Goal: Information Seeking & Learning: Learn about a topic

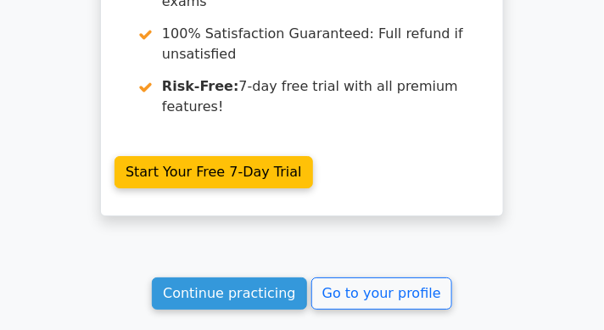
scroll to position [2353, 0]
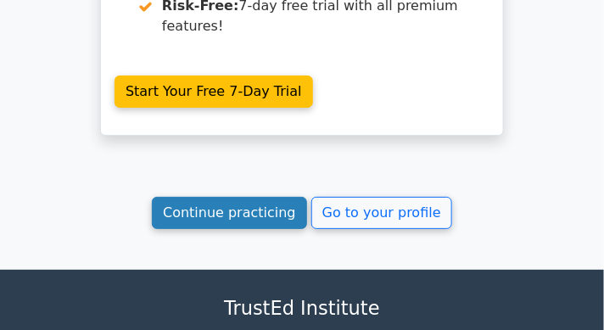
click at [238, 197] on link "Continue practicing" at bounding box center [229, 213] width 155 height 32
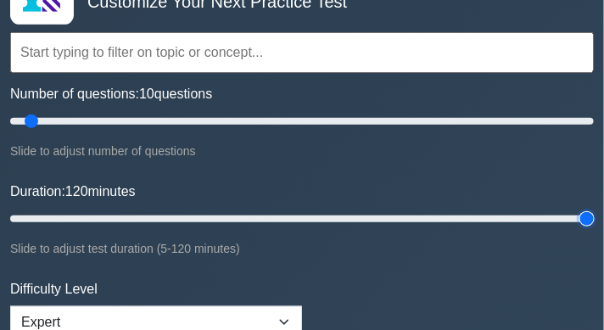
drag, startPoint x: 38, startPoint y: 216, endPoint x: 610, endPoint y: 222, distance: 572.2
type input "120"
click at [594, 222] on input "Duration: 120 minutes" at bounding box center [302, 219] width 584 height 20
drag, startPoint x: 29, startPoint y: 126, endPoint x: 234, endPoint y: 122, distance: 205.5
type input "80"
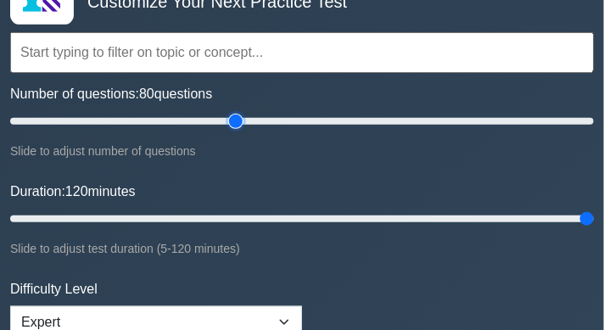
click at [234, 122] on input "Number of questions: 80 questions" at bounding box center [302, 121] width 584 height 20
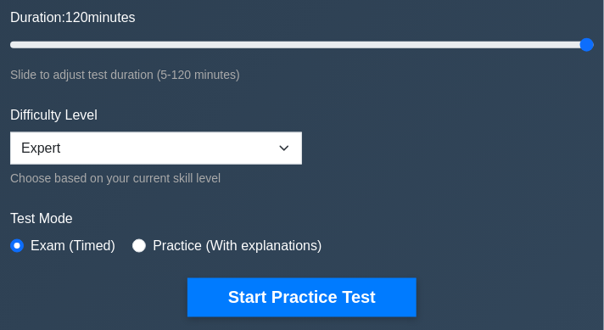
scroll to position [357, 0]
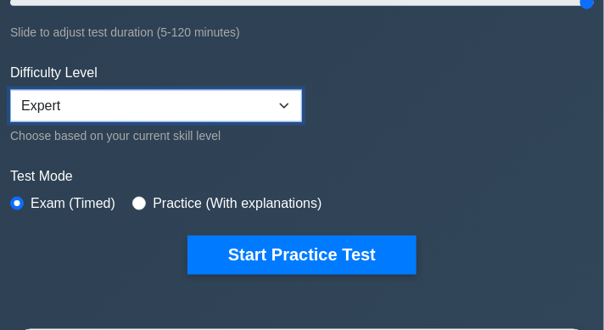
click at [211, 99] on select "Beginner Intermediate Expert" at bounding box center [156, 106] width 292 height 32
click at [10, 90] on select "Beginner Intermediate Expert" at bounding box center [156, 106] width 292 height 32
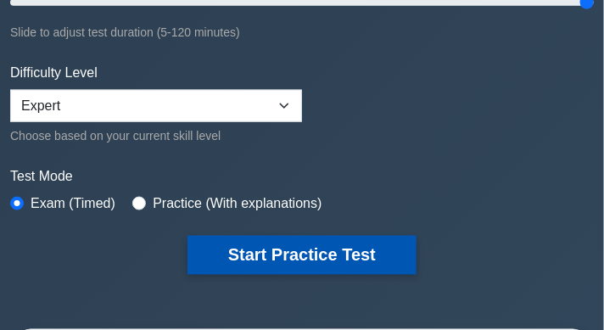
click at [288, 244] on button "Start Practice Test" at bounding box center [302, 255] width 229 height 39
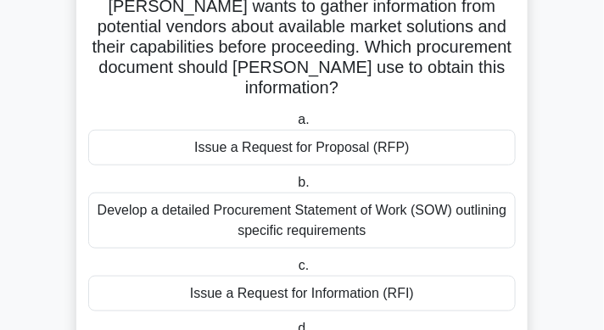
scroll to position [235, 0]
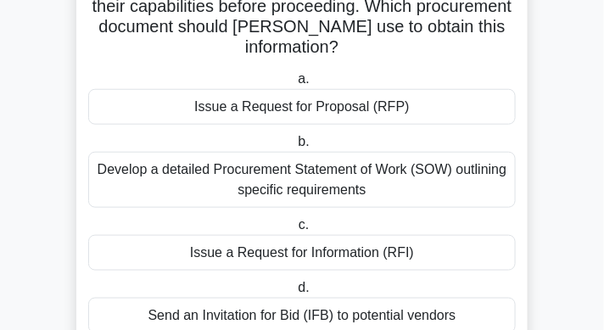
click at [312, 235] on div "Issue a Request for Information (RFI)" at bounding box center [302, 253] width 428 height 36
click at [295, 231] on input "c. Issue a Request for Information (RFI)" at bounding box center [295, 225] width 0 height 11
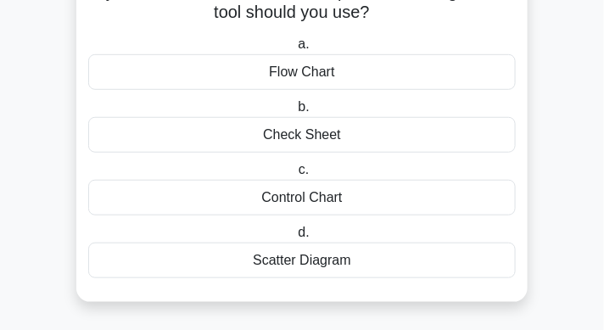
scroll to position [168, 0]
click at [340, 263] on div "Scatter Diagram" at bounding box center [302, 261] width 428 height 36
click at [295, 239] on input "d. Scatter Diagram" at bounding box center [295, 232] width 0 height 11
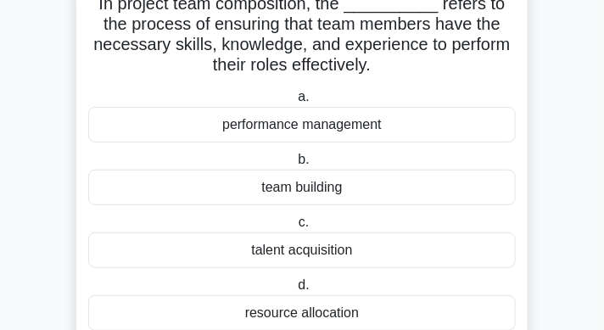
scroll to position [85, 0]
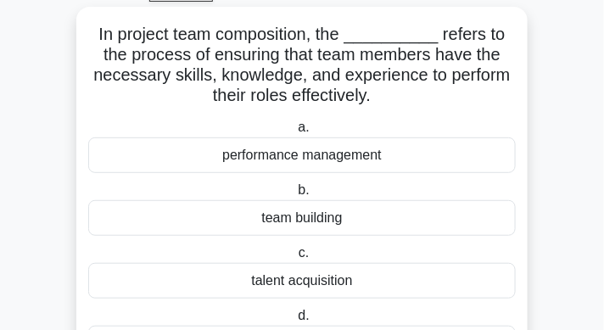
click at [368, 146] on div "performance management" at bounding box center [302, 156] width 428 height 36
click at [295, 133] on input "a. performance management" at bounding box center [295, 127] width 0 height 11
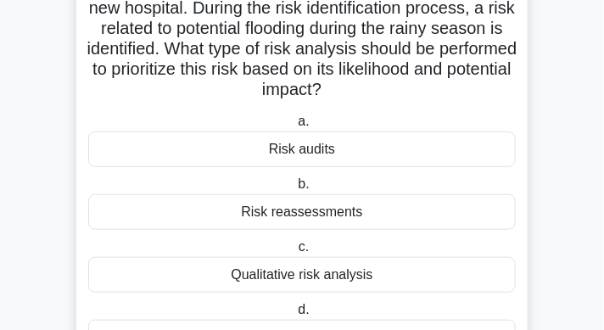
scroll to position [132, 0]
click at [350, 270] on div "Qualitative risk analysis" at bounding box center [302, 275] width 428 height 36
click at [295, 253] on input "c. Qualitative risk analysis" at bounding box center [295, 247] width 0 height 11
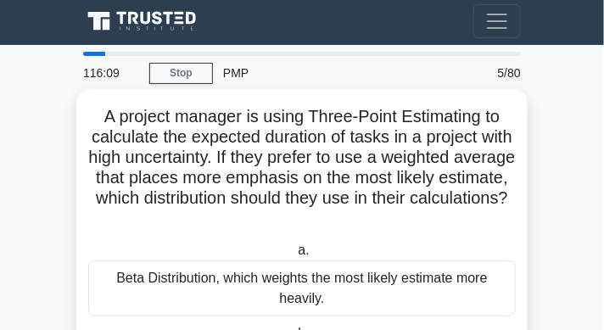
scroll to position [0, 0]
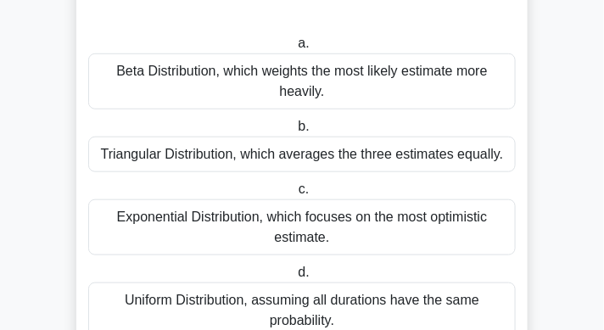
drag, startPoint x: 103, startPoint y: 110, endPoint x: 357, endPoint y: 317, distance: 328.1
click at [356, 320] on div "A project manager is using Three-Point Estimating to calculate the expected dur…" at bounding box center [302, 122] width 438 height 467
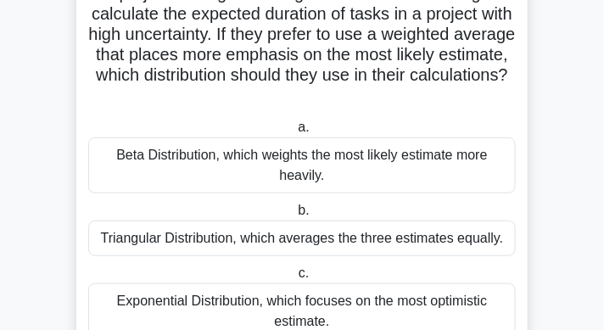
scroll to position [115, 0]
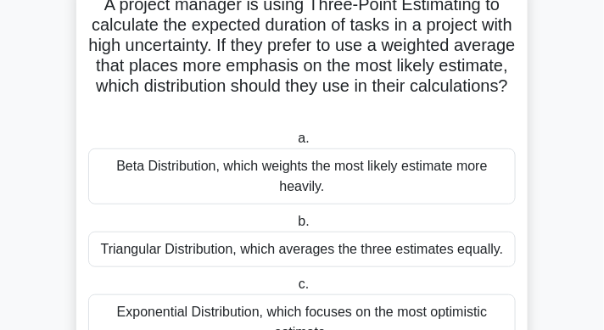
click at [402, 128] on label "a. Beta Distribution, which weights the most likely estimate more heavily." at bounding box center [302, 166] width 428 height 76
click at [295, 133] on input "a. Beta Distribution, which weights the most likely estimate more heavily." at bounding box center [295, 138] width 0 height 11
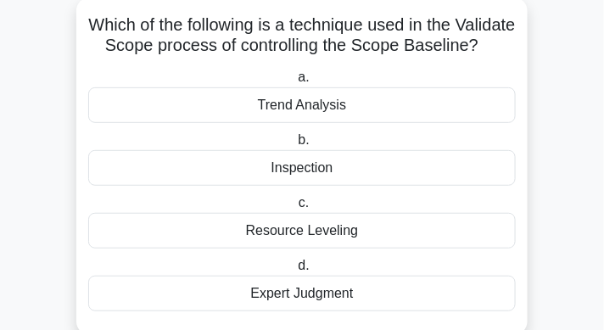
scroll to position [134, 0]
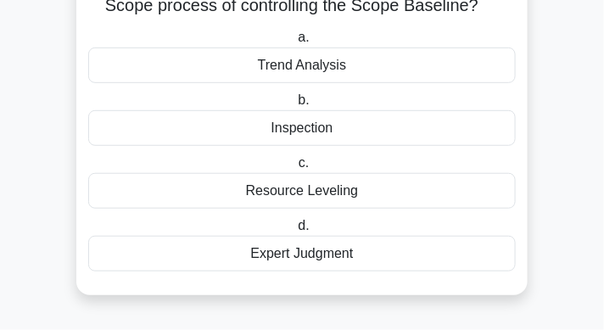
click at [372, 138] on div "Inspection" at bounding box center [302, 128] width 428 height 36
click at [295, 106] on input "b. Inspection" at bounding box center [295, 100] width 0 height 11
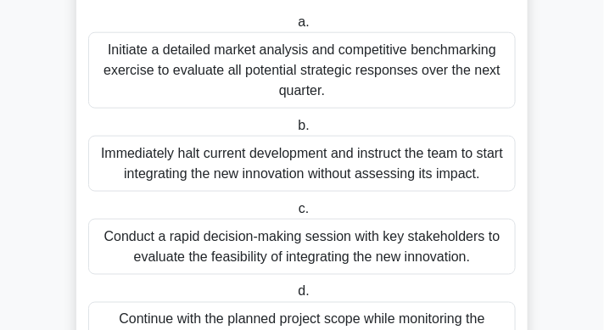
scroll to position [296, 0]
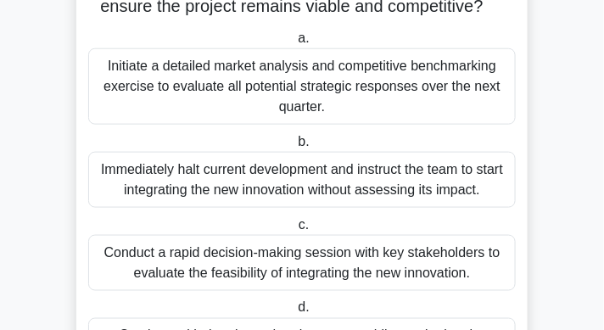
click at [346, 116] on div "Initiate a detailed market analysis and competitive benchmarking exercise to ev…" at bounding box center [302, 86] width 428 height 76
click at [295, 44] on input "a. Initiate a detailed market analysis and competitive benchmarking exercise to…" at bounding box center [295, 38] width 0 height 11
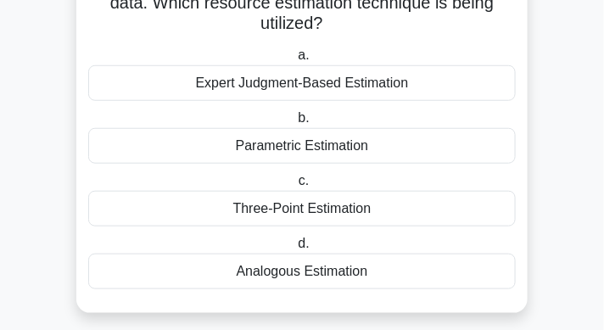
scroll to position [215, 0]
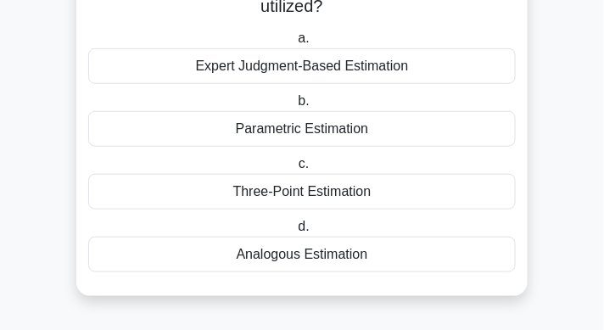
drag, startPoint x: 97, startPoint y: 116, endPoint x: 320, endPoint y: 267, distance: 269.1
click at [320, 267] on div "In a project to develop a custom e-commerce platform, the project manager choos…" at bounding box center [302, 87] width 438 height 406
copy div "In a project to develop a custom e-commerce platform, the project manager choos…"
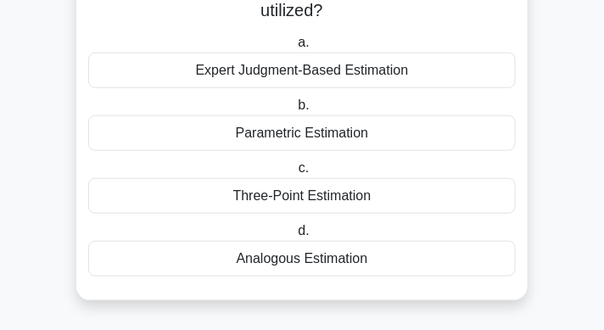
click at [568, 161] on main "113:02 Stop PMP Expert 8/80 In a project to develop a custom e-commerce platfor…" at bounding box center [302, 82] width 604 height 498
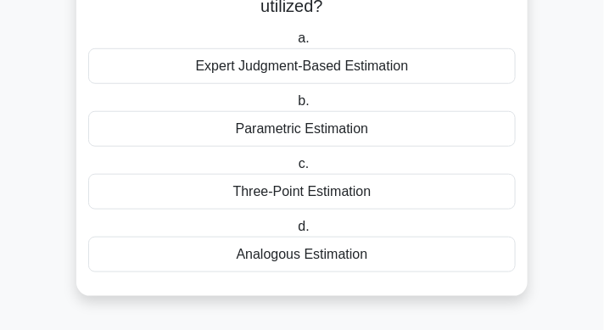
click at [295, 130] on div "Parametric Estimation" at bounding box center [302, 129] width 428 height 36
click at [295, 107] on input "b. Parametric Estimation" at bounding box center [295, 101] width 0 height 11
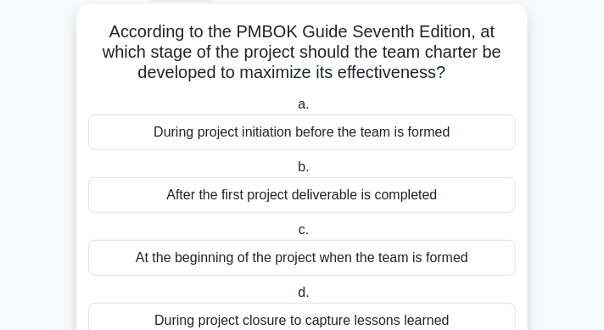
scroll to position [97, 0]
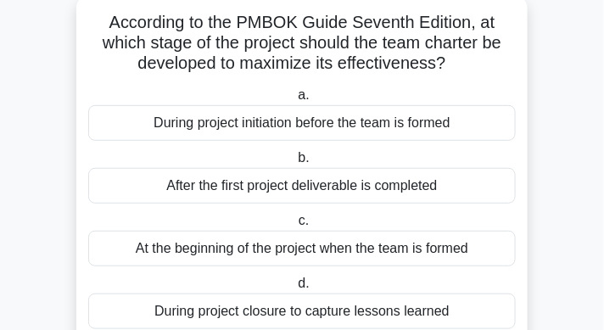
click at [339, 253] on div "At the beginning of the project when the team is formed" at bounding box center [302, 249] width 428 height 36
click at [295, 227] on input "c. At the beginning of the project when the team is formed" at bounding box center [295, 221] width 0 height 11
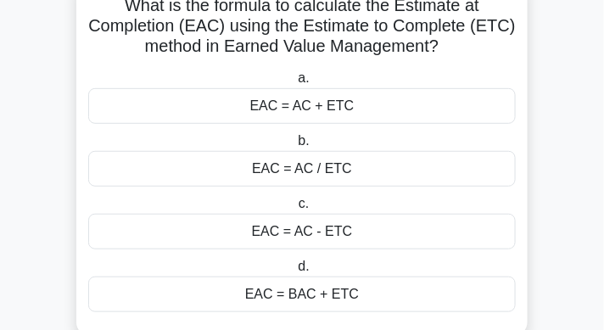
scroll to position [115, 0]
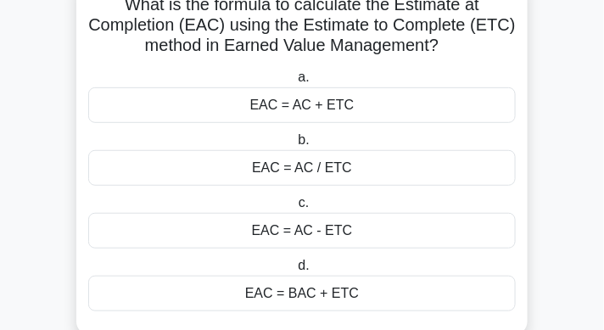
click at [351, 104] on div "EAC = AC + ETC" at bounding box center [302, 105] width 428 height 36
click at [295, 83] on input "a. EAC = AC + ETC" at bounding box center [295, 77] width 0 height 11
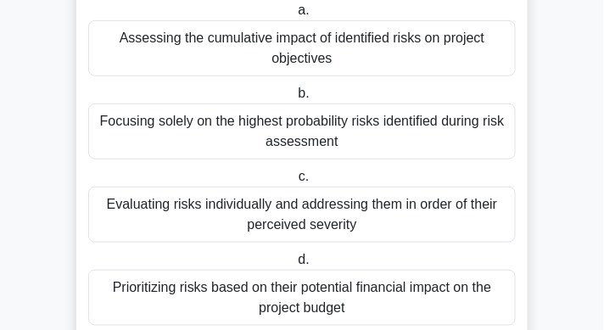
scroll to position [256, 0]
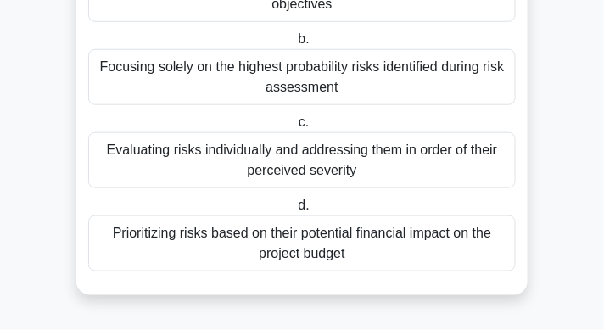
drag, startPoint x: 112, startPoint y: 52, endPoint x: 352, endPoint y: 274, distance: 327.4
click at [352, 274] on div "A project manager is developing a risk profile for a complex IT infrastructure …" at bounding box center [302, 65] width 438 height 447
copy div "A project manager is developing a risk profile for a complex IT infrastructure …"
click at [393, 110] on div "a. Assessing the cumulative impact of identified risks on project objectives b.…" at bounding box center [302, 108] width 448 height 333
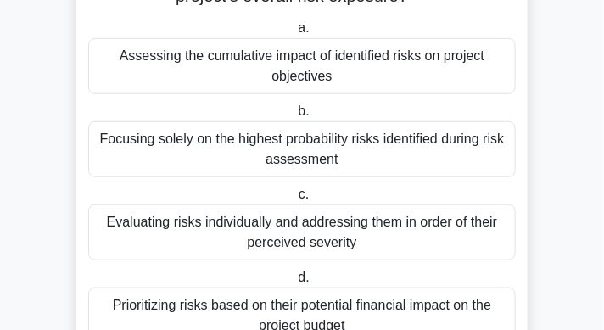
click at [385, 62] on div "Assessing the cumulative impact of identified risks on project objectives" at bounding box center [302, 66] width 428 height 56
click at [295, 34] on input "a. Assessing the cumulative impact of identified risks on project objectives" at bounding box center [295, 28] width 0 height 11
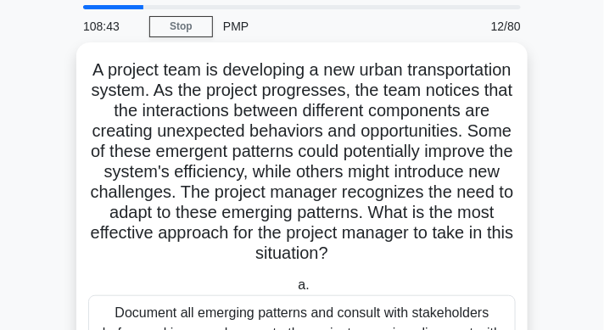
scroll to position [49, 0]
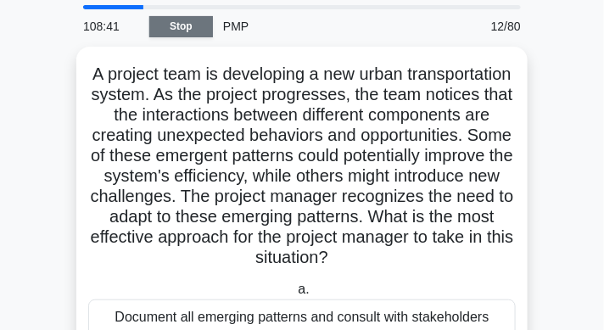
click at [197, 25] on link "Stop" at bounding box center [181, 26] width 64 height 21
click at [191, 33] on link "Stop" at bounding box center [181, 26] width 64 height 21
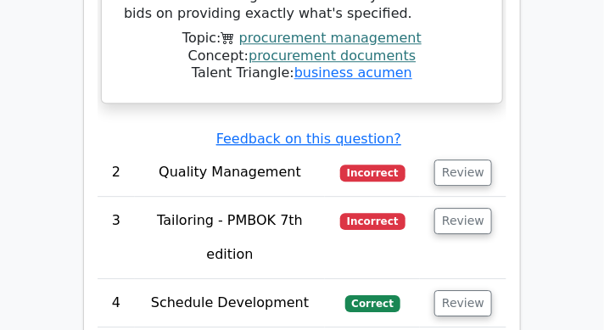
scroll to position [3230, 0]
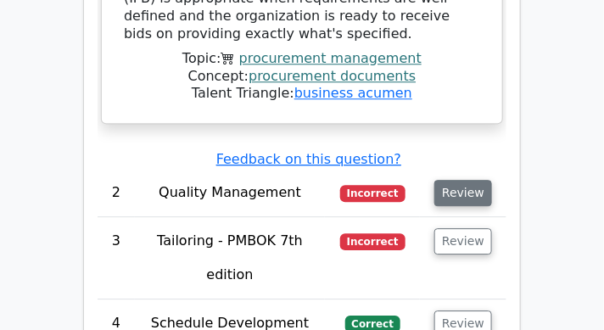
click at [448, 180] on button "Review" at bounding box center [464, 193] width 58 height 26
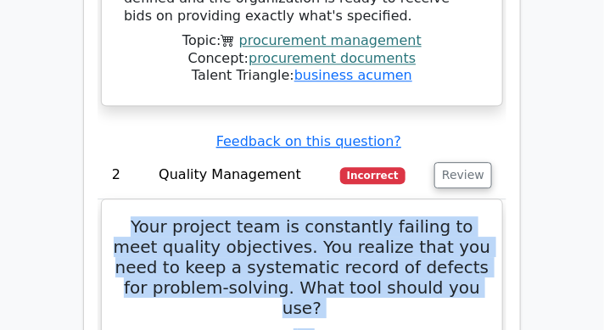
scroll to position [3249, 0]
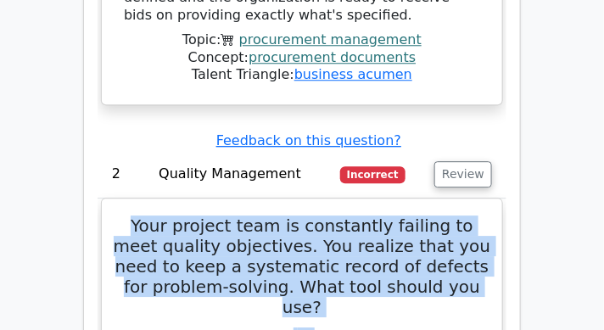
drag, startPoint x: 125, startPoint y: 99, endPoint x: 340, endPoint y: 315, distance: 304.9
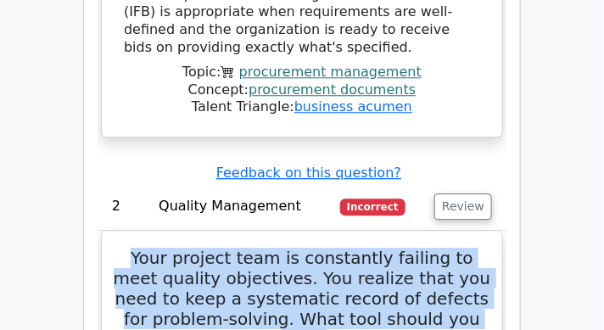
scroll to position [3201, 0]
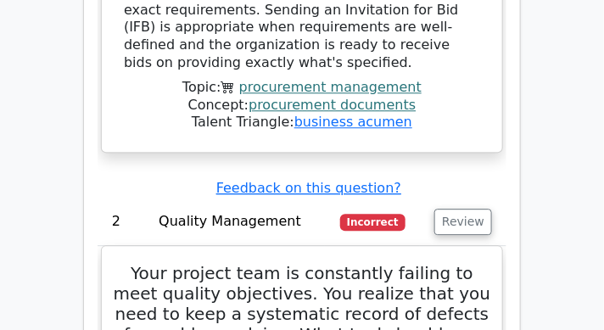
click at [119, 263] on h5 "Your project team is constantly failing to meet quality objectives. You realize…" at bounding box center [302, 314] width 380 height 102
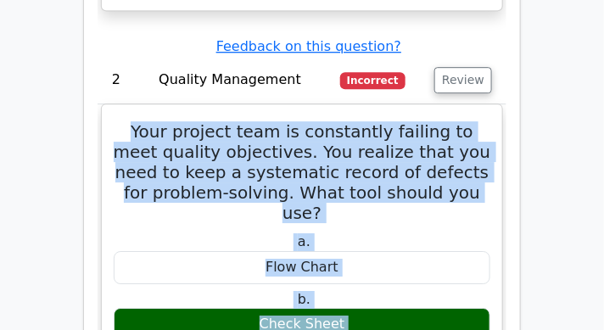
scroll to position [3344, 0]
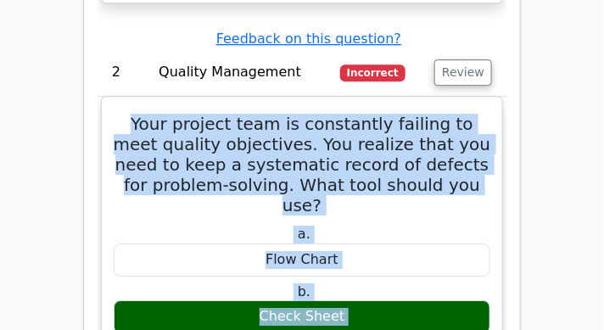
drag, startPoint x: 126, startPoint y: 120, endPoint x: 291, endPoint y: 329, distance: 266.6
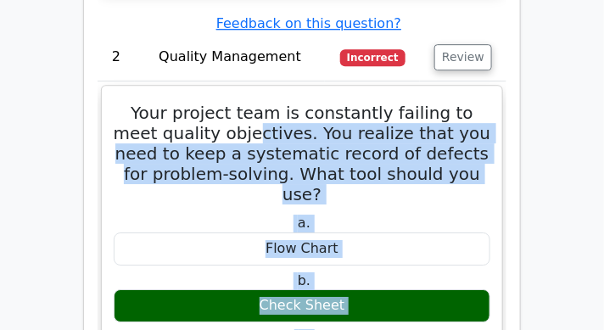
scroll to position [3250, 0]
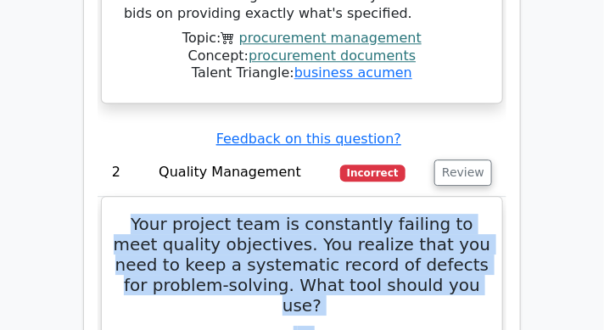
drag, startPoint x: 448, startPoint y: 291, endPoint x: 124, endPoint y: 70, distance: 392.3
copy div "Your project team is constantly failing to meet quality objectives. You realize…"
